Goal: Task Accomplishment & Management: Use online tool/utility

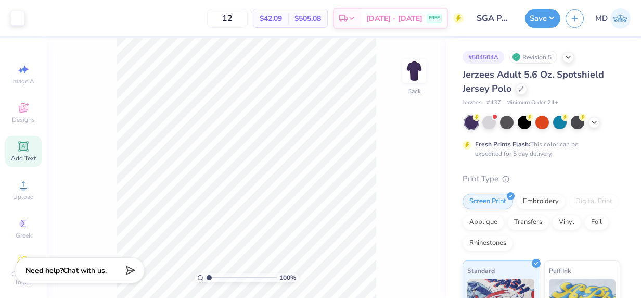
click at [21, 143] on icon at bounding box center [23, 146] width 8 height 8
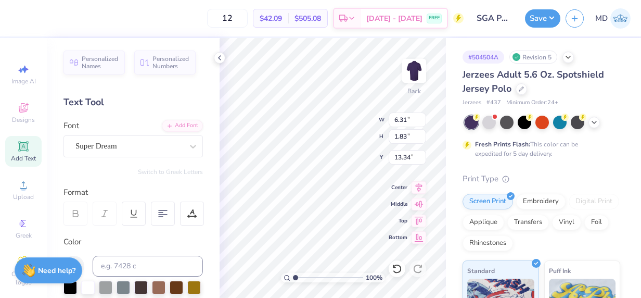
scroll to position [60, 0]
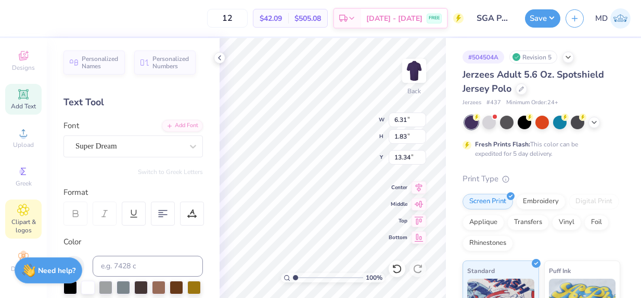
click at [15, 217] on span "Clipart & logos" at bounding box center [23, 225] width 36 height 17
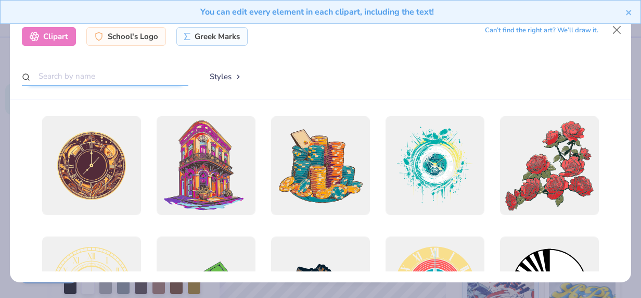
click at [101, 73] on input "text" at bounding box center [105, 76] width 167 height 19
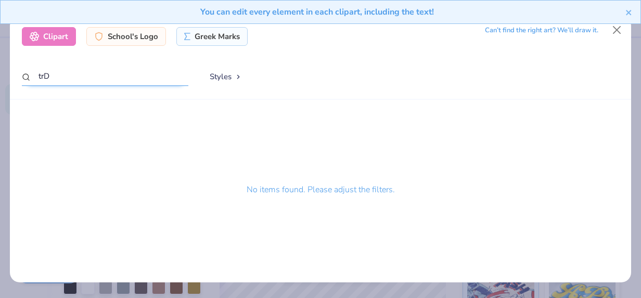
type input "trD"
click at [115, 62] on div "Clipart School's Logo Greek Marks Can’t find the right art? We’ll draw it. trD …" at bounding box center [320, 58] width 621 height 84
click at [617, 28] on div "You can edit every element in each clipart, including the text!" at bounding box center [320, 16] width 641 height 32
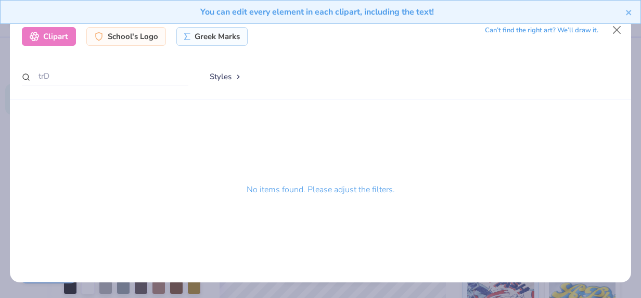
click at [617, 28] on div "You can edit every element in each clipart, including the text!" at bounding box center [320, 16] width 641 height 32
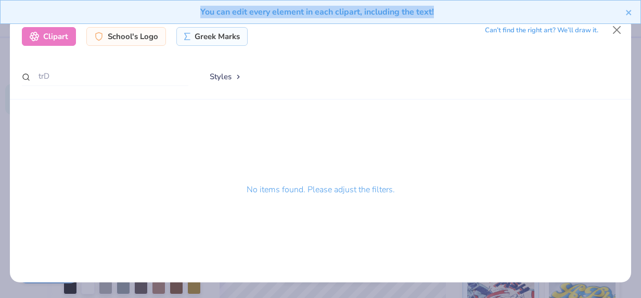
click at [617, 28] on div "You can edit every element in each clipart, including the text!" at bounding box center [320, 16] width 641 height 32
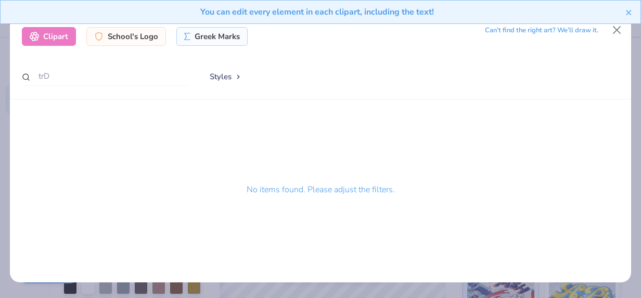
click at [574, 259] on div "No items found. Please adjust the filters." at bounding box center [320, 193] width 597 height 155
click at [629, 10] on icon "close" at bounding box center [628, 12] width 7 height 8
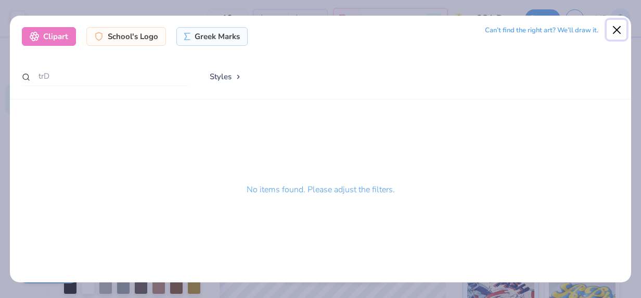
click at [618, 25] on button "Close" at bounding box center [617, 30] width 20 height 20
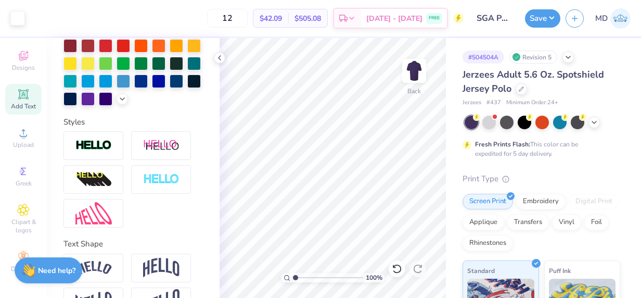
scroll to position [324, 0]
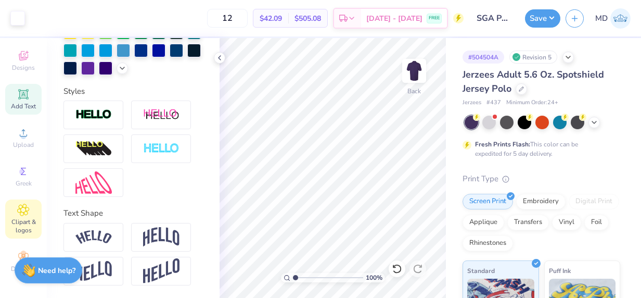
click at [16, 209] on div "Clipart & logos" at bounding box center [23, 218] width 36 height 39
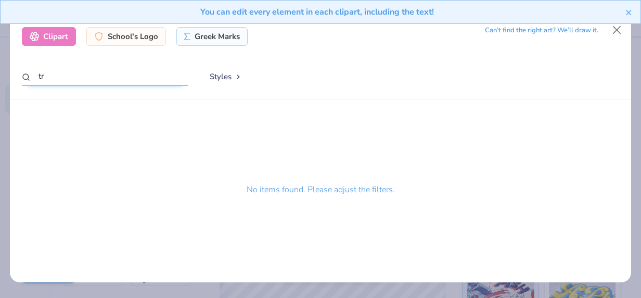
type input "t"
type input "trademark"
click at [119, 32] on div "School's Logo" at bounding box center [126, 34] width 80 height 19
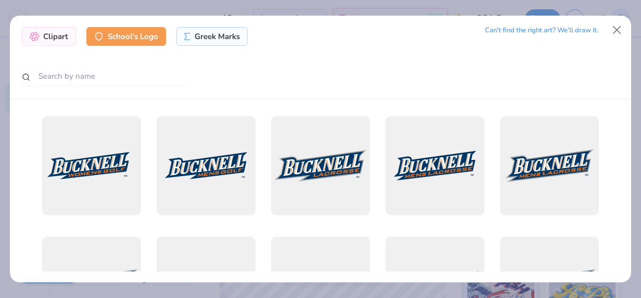
click at [222, 25] on div "Clipart School's Logo Greek Marks Can’t find the right art? We’ll draw it." at bounding box center [320, 58] width 621 height 84
click at [221, 30] on div "Greek Marks" at bounding box center [211, 34] width 71 height 19
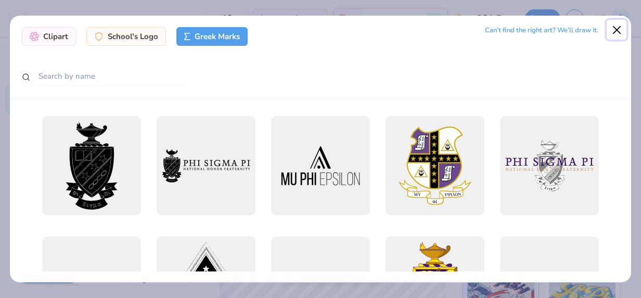
click at [614, 31] on button "Close" at bounding box center [617, 30] width 20 height 20
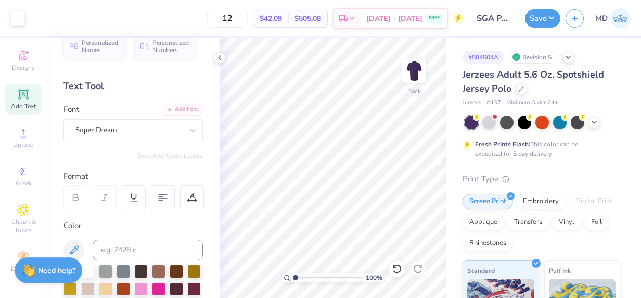
scroll to position [9, 0]
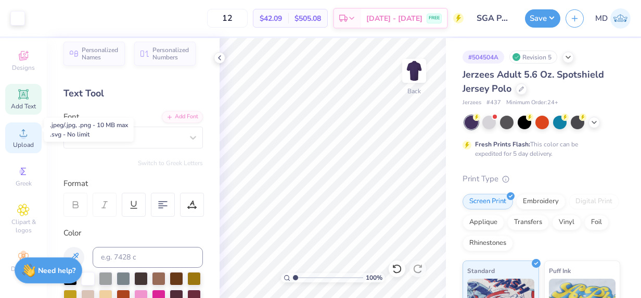
click at [25, 126] on icon at bounding box center [23, 132] width 12 height 12
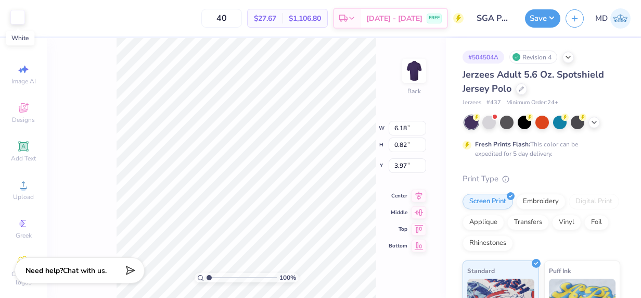
click at [19, 18] on div at bounding box center [17, 17] width 15 height 15
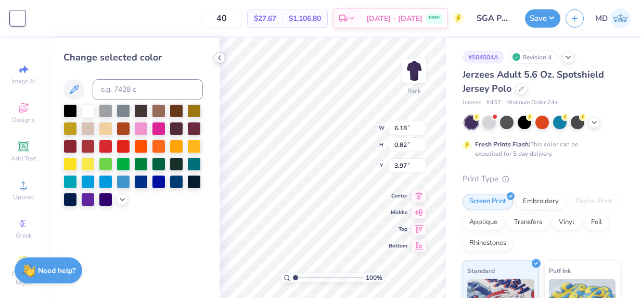
click at [220, 56] on icon at bounding box center [219, 58] width 8 height 8
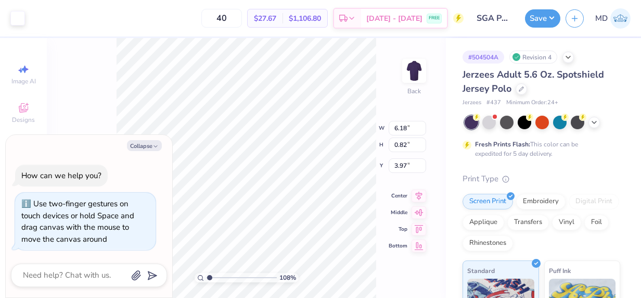
type input "1.0806099877611"
type textarea "x"
type input "1.0806099877611"
type textarea "x"
type input "1.68432066821033"
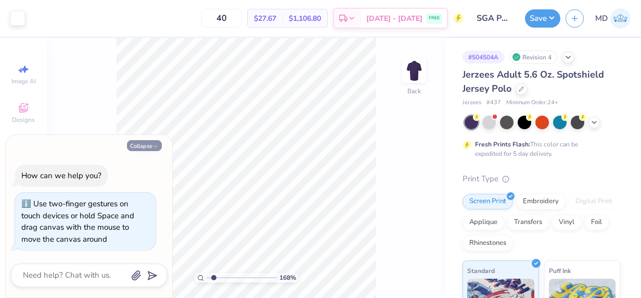
click at [138, 147] on button "Collapse" at bounding box center [144, 145] width 35 height 11
type textarea "x"
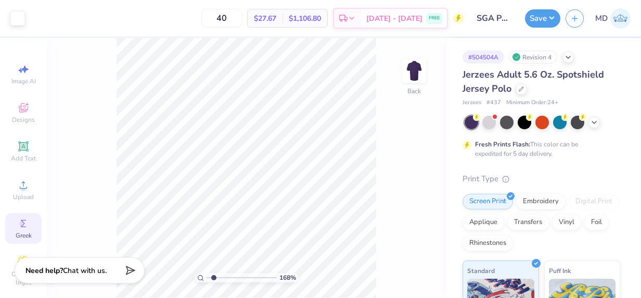
scroll to position [60, 0]
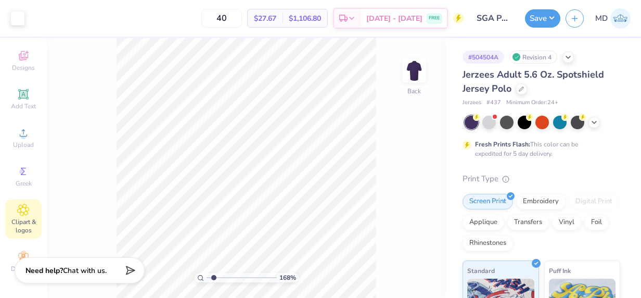
click at [20, 217] on span "Clipart & logos" at bounding box center [23, 225] width 36 height 17
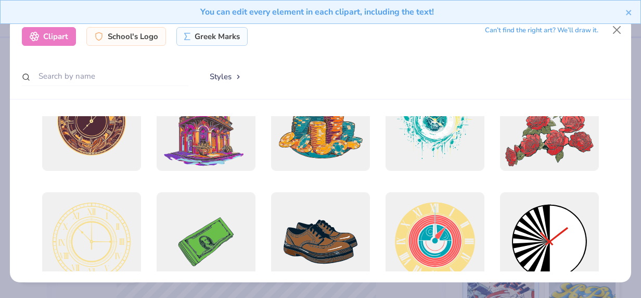
scroll to position [46, 0]
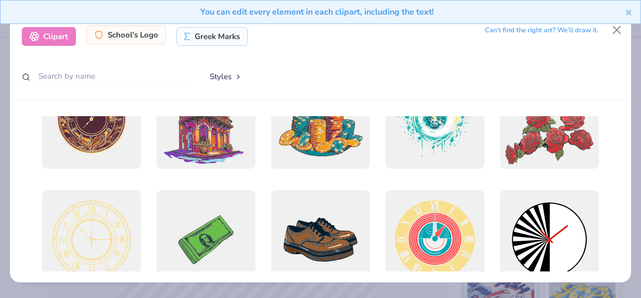
click at [134, 35] on div "School's Logo" at bounding box center [126, 34] width 80 height 19
type input "1.68432066821033"
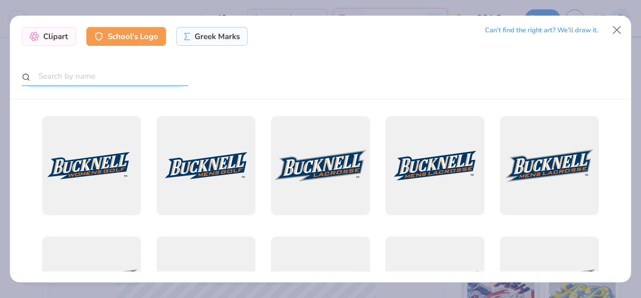
click at [109, 77] on input "text" at bounding box center [105, 76] width 167 height 19
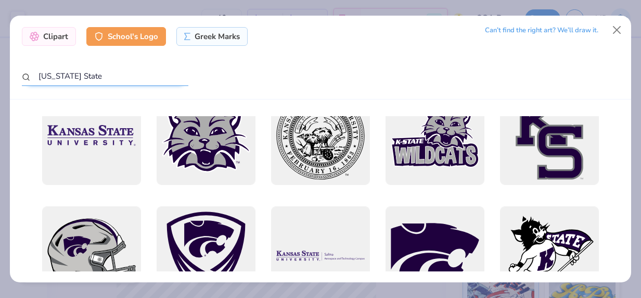
scroll to position [0, 0]
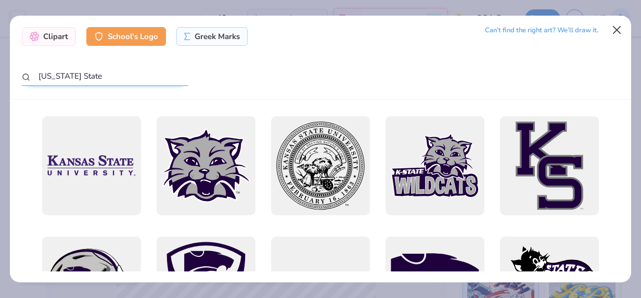
type input "Kansas State"
click at [622, 29] on button "Close" at bounding box center [617, 30] width 20 height 20
type input "1.68432066821033"
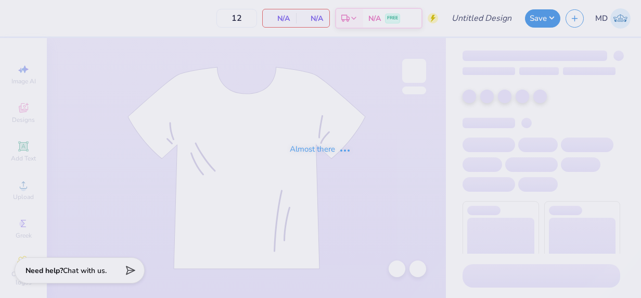
type input "SGA Hoodie"
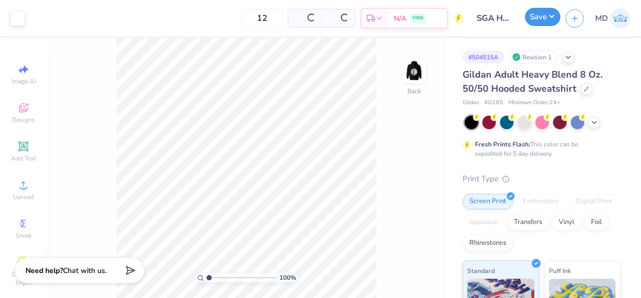
click at [541, 19] on button "Save" at bounding box center [542, 17] width 35 height 18
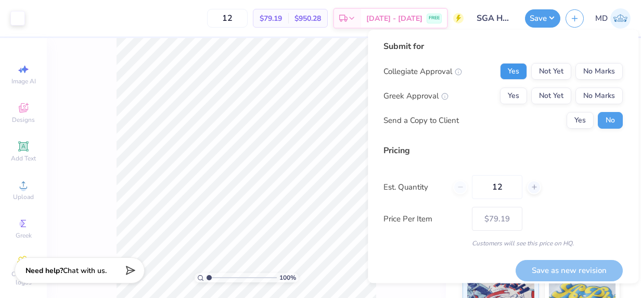
click at [510, 76] on button "Yes" at bounding box center [513, 71] width 27 height 17
click at [583, 96] on button "No Marks" at bounding box center [598, 95] width 47 height 17
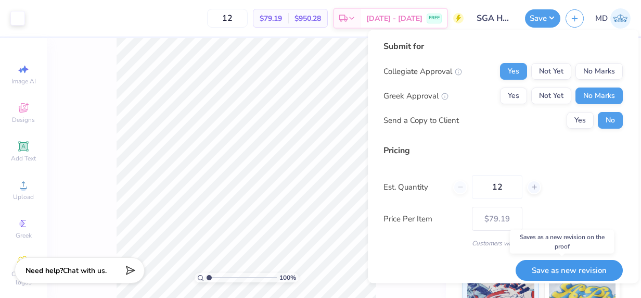
click at [543, 267] on button "Save as new revision" at bounding box center [569, 270] width 107 height 21
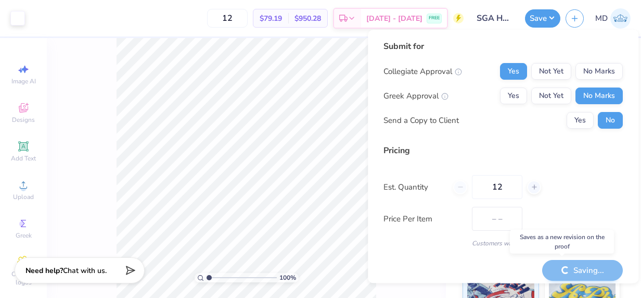
type input "$79.19"
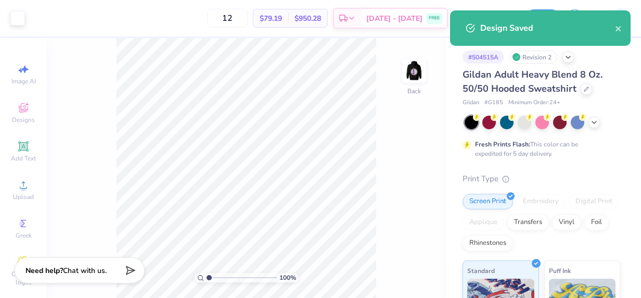
click at [66, 128] on div "100 % Back" at bounding box center [246, 168] width 399 height 260
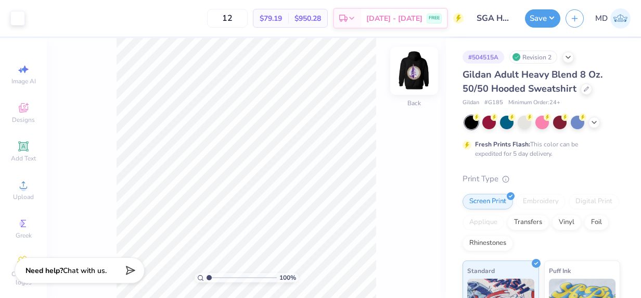
click at [417, 76] on img at bounding box center [414, 71] width 42 height 42
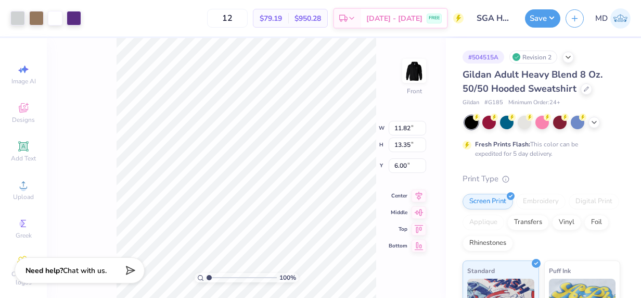
click at [85, 135] on div "100 % Front W 11.82 11.82 " H 13.35 13.35 " Y 6.00 6.00 " Center Middle Top Bot…" at bounding box center [246, 168] width 399 height 260
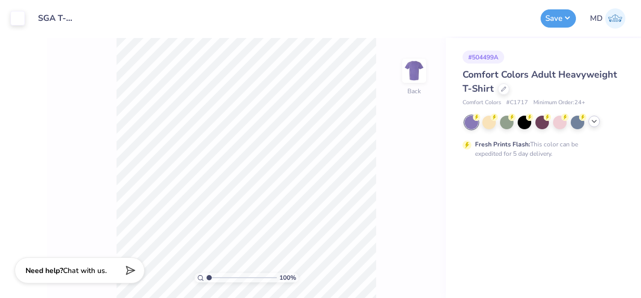
click at [596, 123] on icon at bounding box center [594, 121] width 8 height 8
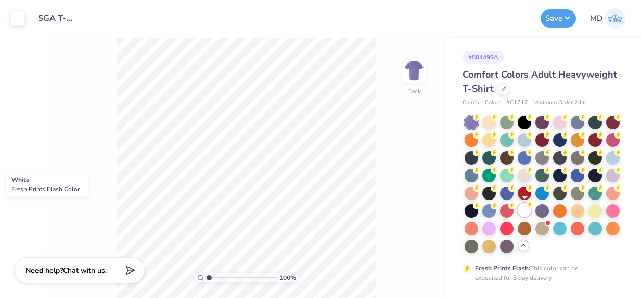
click at [522, 211] on div at bounding box center [525, 210] width 14 height 14
click at [20, 20] on div at bounding box center [17, 17] width 15 height 15
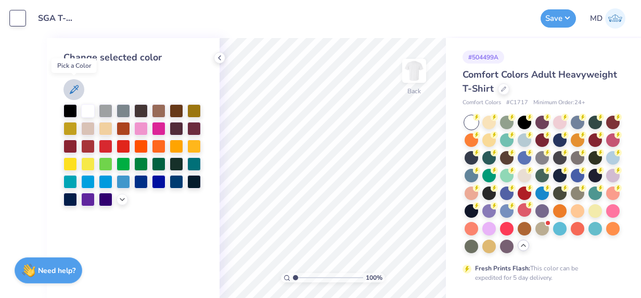
click at [72, 89] on icon at bounding box center [74, 89] width 12 height 12
click at [216, 57] on icon at bounding box center [219, 58] width 8 height 8
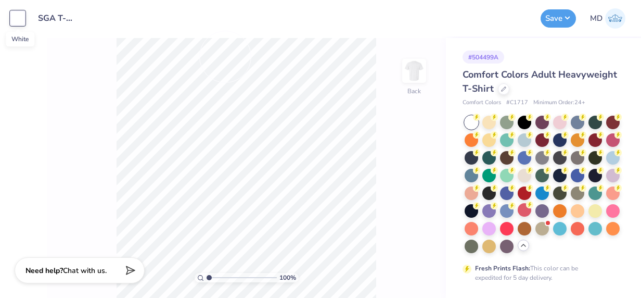
click at [19, 21] on div at bounding box center [17, 18] width 15 height 15
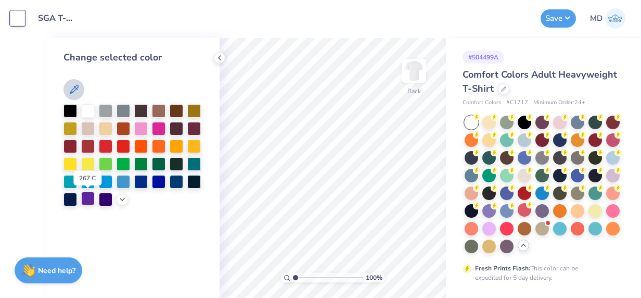
click at [86, 201] on div at bounding box center [88, 198] width 14 height 14
click at [75, 91] on icon at bounding box center [74, 89] width 12 height 12
click at [121, 197] on icon at bounding box center [122, 198] width 8 height 8
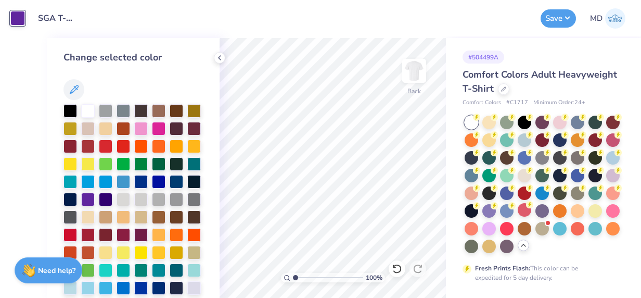
scroll to position [80, 0]
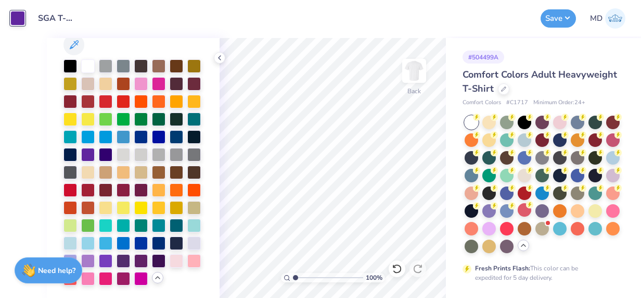
click at [15, 16] on div at bounding box center [17, 18] width 15 height 15
click at [19, 16] on div at bounding box center [17, 18] width 15 height 15
drag, startPoint x: 19, startPoint y: 16, endPoint x: 11, endPoint y: 78, distance: 61.8
click at [11, 78] on div "Art colors Design Title SGA T-Shirt Design Word Mark Save MD Image AI Designs A…" at bounding box center [320, 149] width 641 height 298
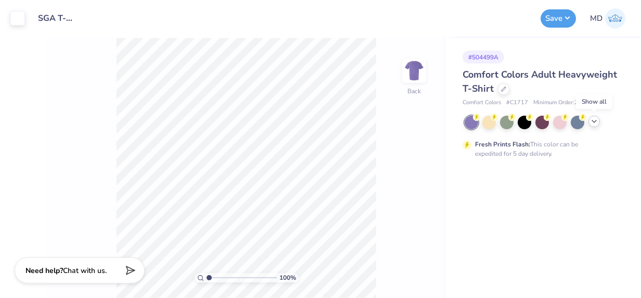
click at [592, 124] on icon at bounding box center [594, 121] width 8 height 8
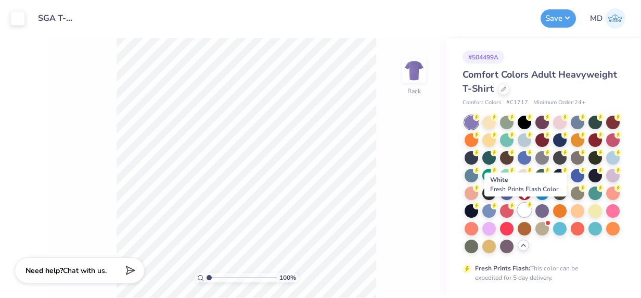
click at [524, 209] on div at bounding box center [525, 210] width 14 height 14
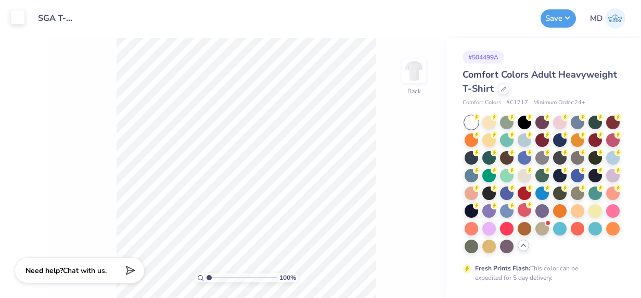
click at [18, 18] on div at bounding box center [17, 17] width 15 height 15
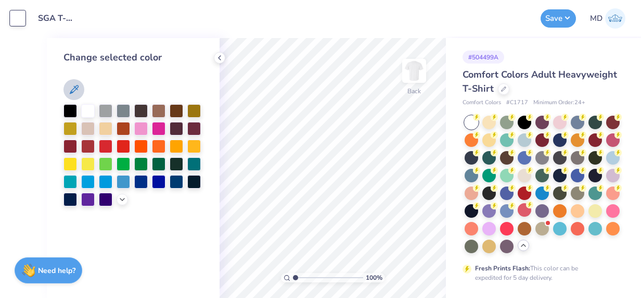
click at [75, 87] on icon at bounding box center [74, 89] width 9 height 9
click at [85, 200] on div at bounding box center [88, 198] width 14 height 14
click at [123, 198] on icon at bounding box center [122, 198] width 8 height 8
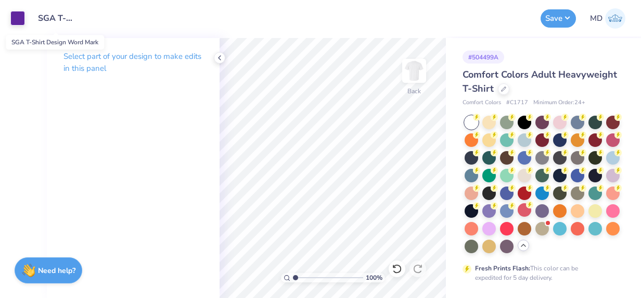
click at [70, 20] on input "SGA T-Shirt Design Word Mark" at bounding box center [55, 18] width 51 height 21
click at [16, 20] on div at bounding box center [17, 17] width 15 height 15
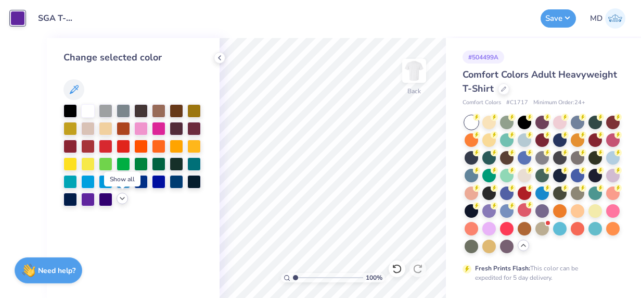
click at [125, 200] on icon at bounding box center [122, 198] width 8 height 8
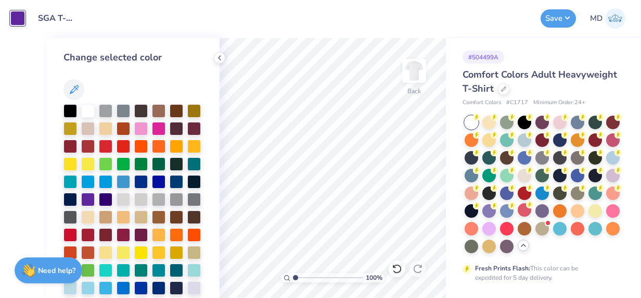
scroll to position [80, 0]
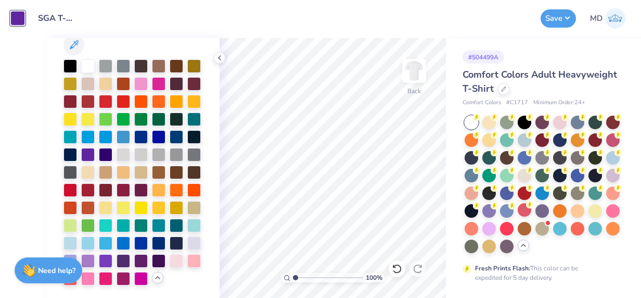
click at [153, 278] on icon at bounding box center [157, 277] width 8 height 8
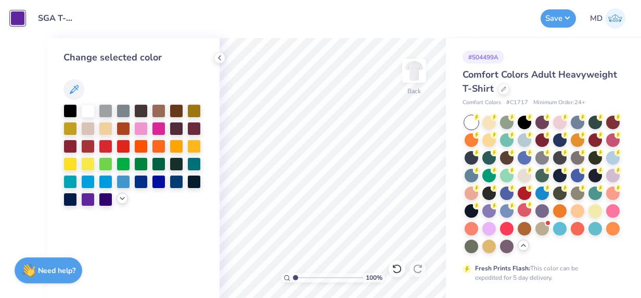
scroll to position [0, 0]
